Goal: Task Accomplishment & Management: Manage account settings

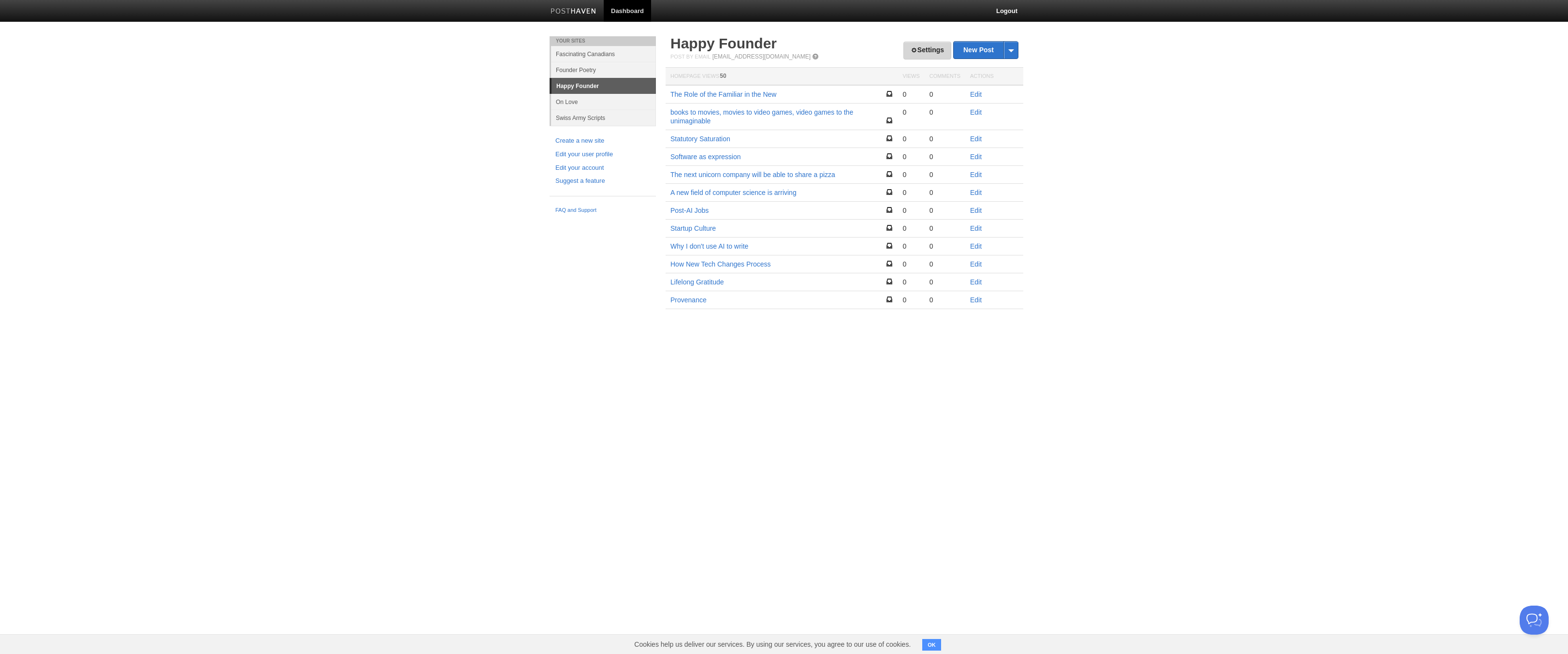
click at [929, 52] on link "Settings" at bounding box center [927, 51] width 48 height 18
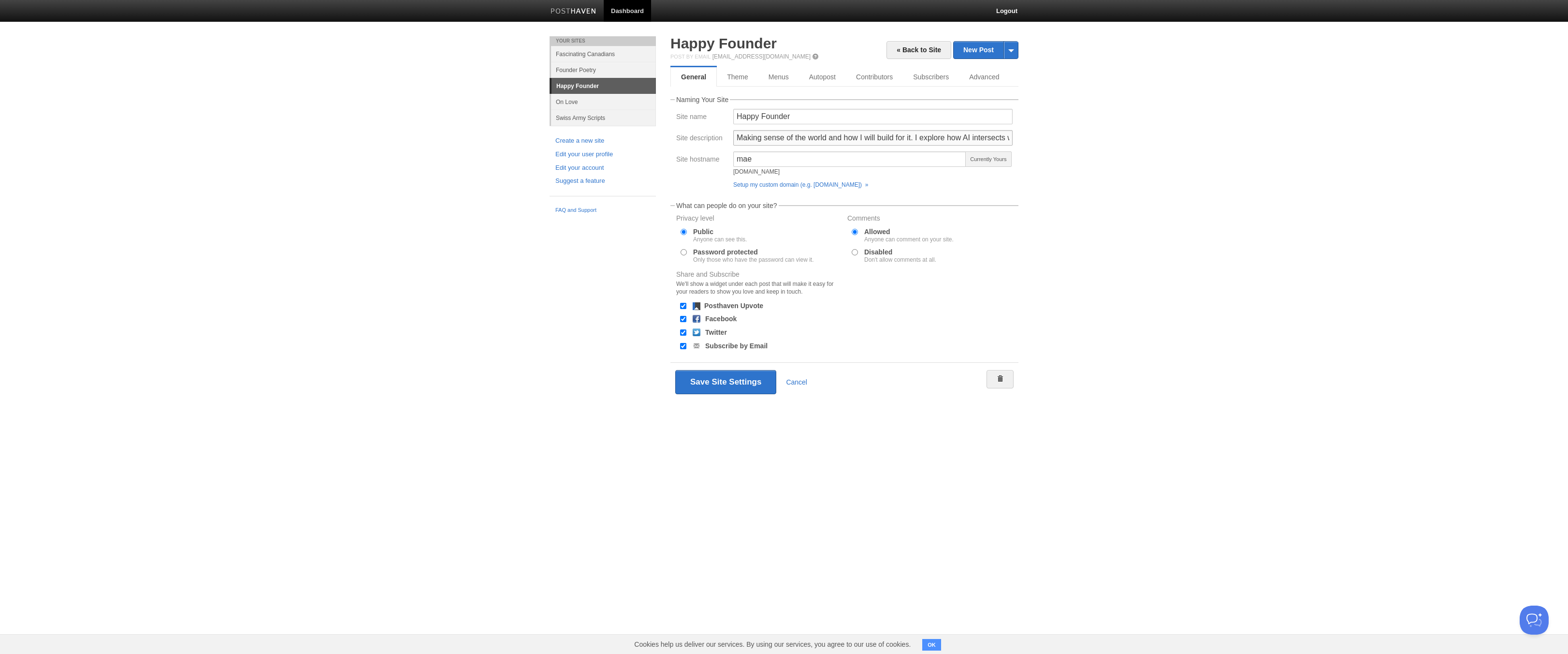
click at [884, 133] on input "Making sense of the world and how I will build for it. I explore how AI interse…" at bounding box center [873, 138] width 279 height 16
drag, startPoint x: 893, startPoint y: 136, endPoint x: 1021, endPoint y: 138, distance: 128.0
click at [1021, 138] on div "« Back to Site New Post by Web by Email Happy Founder Post by Email [EMAIL_ADDR…" at bounding box center [844, 233] width 362 height 394
click at [994, 140] on input "Making sense of the world and how I will build for it. I explore how AI interse…" at bounding box center [873, 138] width 279 height 16
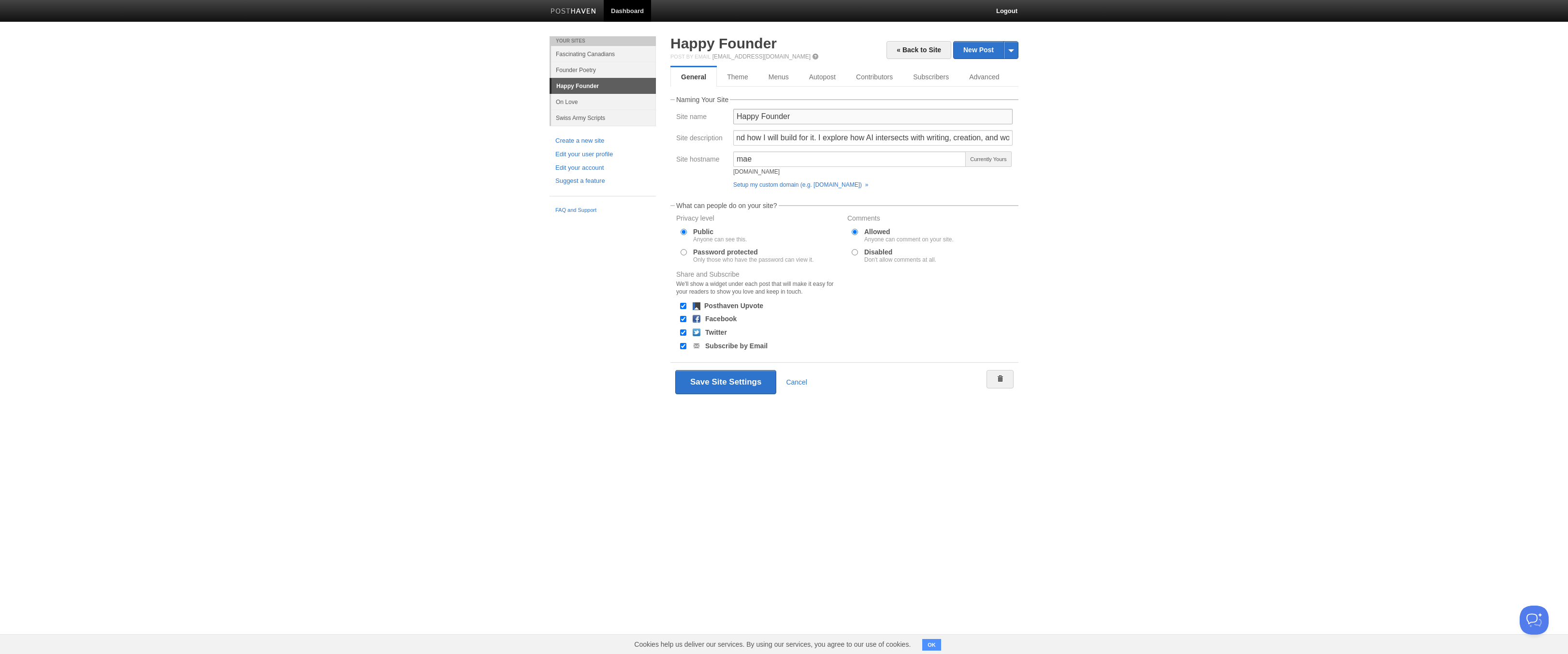
scroll to position [0, 0]
click at [842, 114] on input "Happy Founder" at bounding box center [873, 117] width 279 height 16
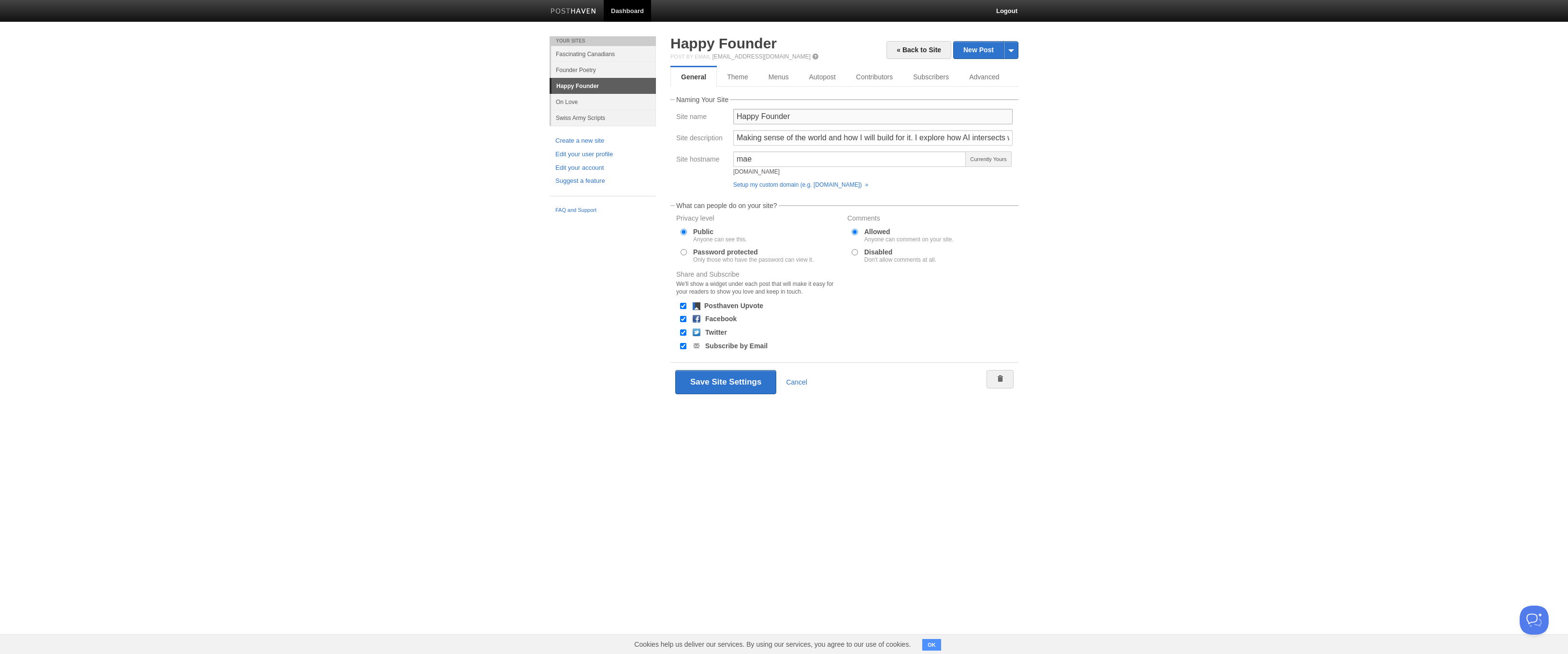
click at [836, 117] on input "Happy Founder" at bounding box center [873, 117] width 279 height 16
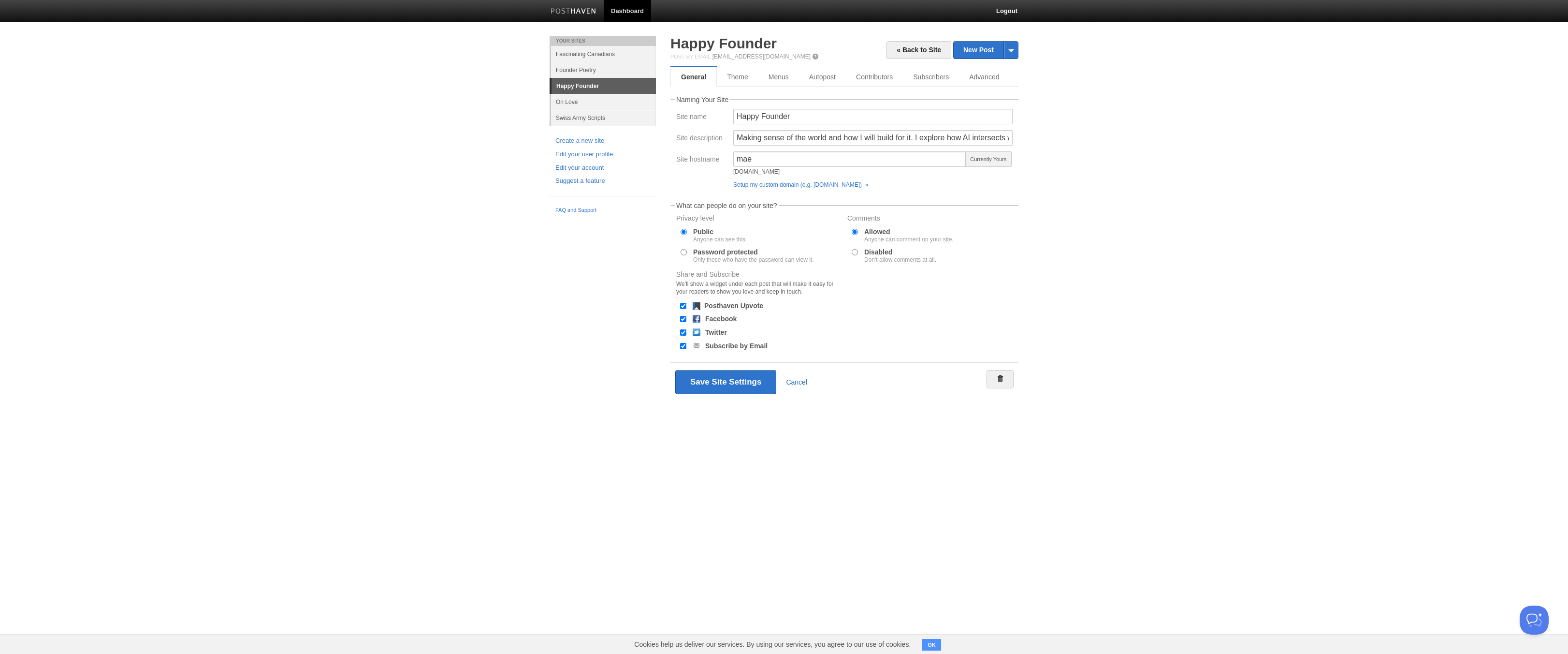
click at [802, 380] on link "Cancel" at bounding box center [796, 382] width 21 height 7
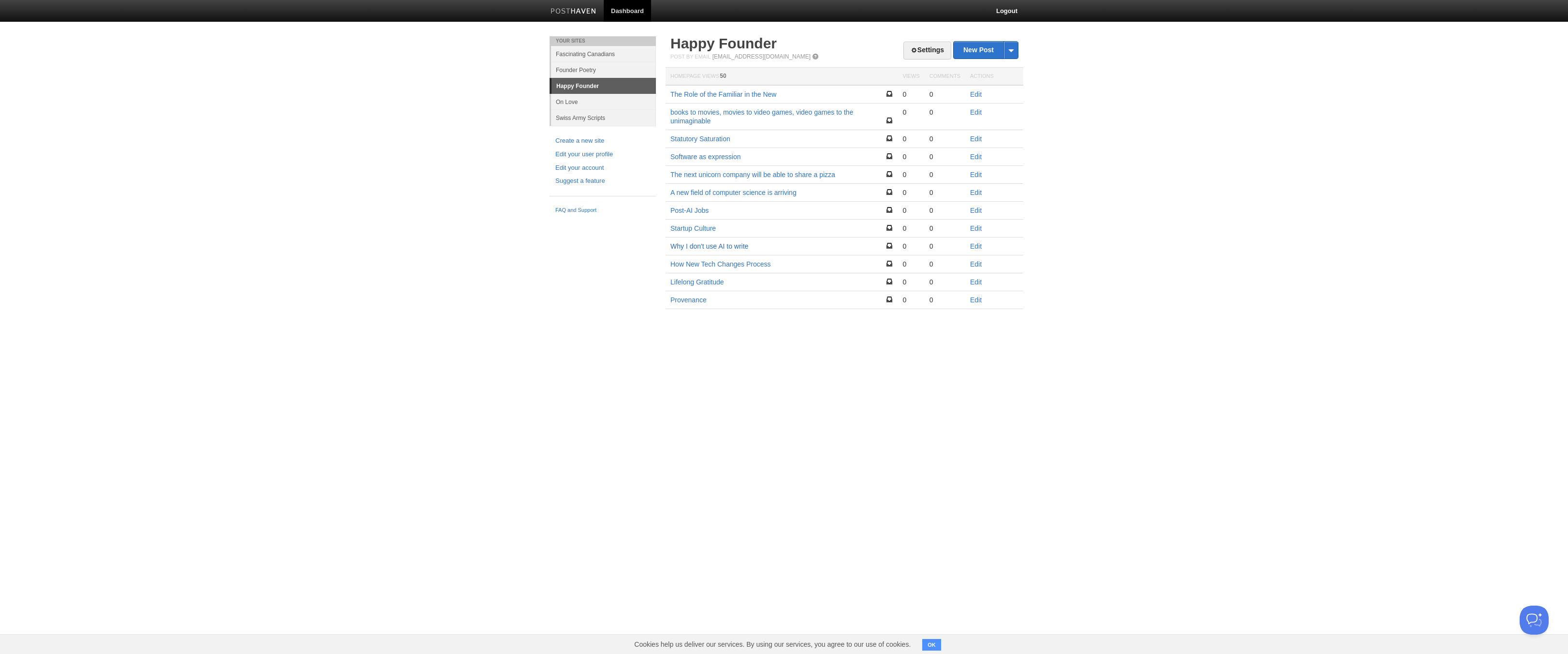
click at [704, 245] on link "Why I don't use AI to write" at bounding box center [710, 246] width 78 height 7
drag, startPoint x: 46, startPoint y: 363, endPoint x: 4, endPoint y: 367, distance: 42.2
click at [46, 338] on html "Dashboard Logout Your Sites Fascinating Canadians Founder Poetry Happy Founder …" at bounding box center [784, 169] width 1568 height 338
